Goal: Navigation & Orientation: Find specific page/section

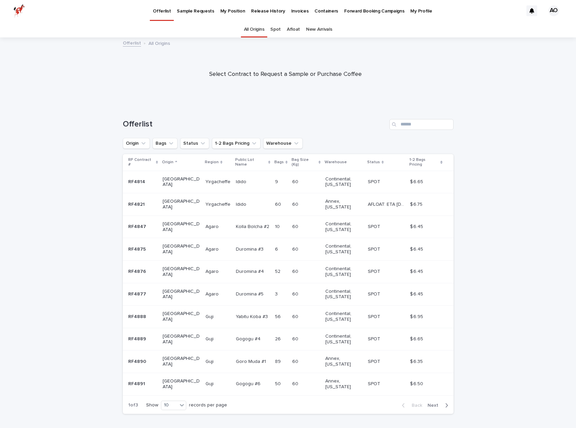
click at [275, 31] on link "Spot" at bounding box center [275, 30] width 10 height 16
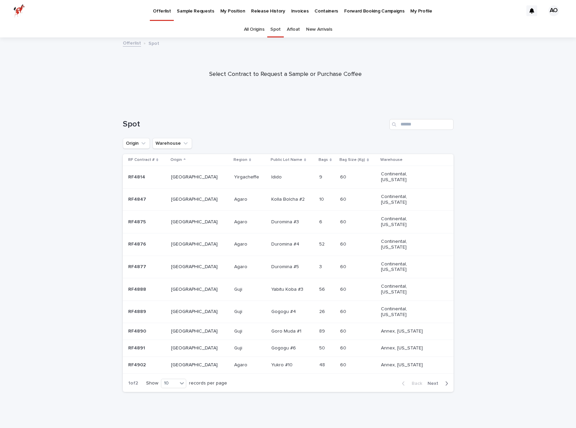
click at [260, 11] on p "Release History" at bounding box center [268, 7] width 34 height 14
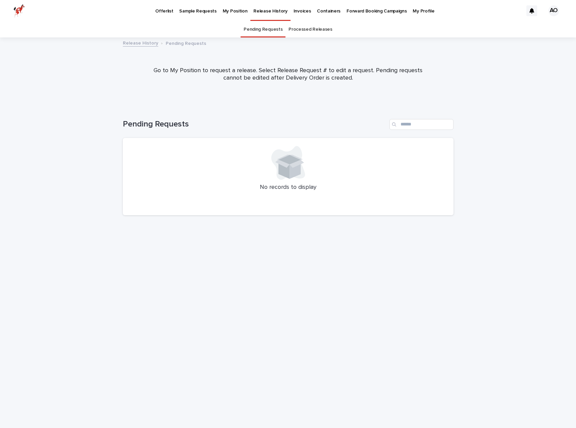
click at [233, 13] on p "My Position" at bounding box center [235, 7] width 25 height 14
